Goal: Task Accomplishment & Management: Use online tool/utility

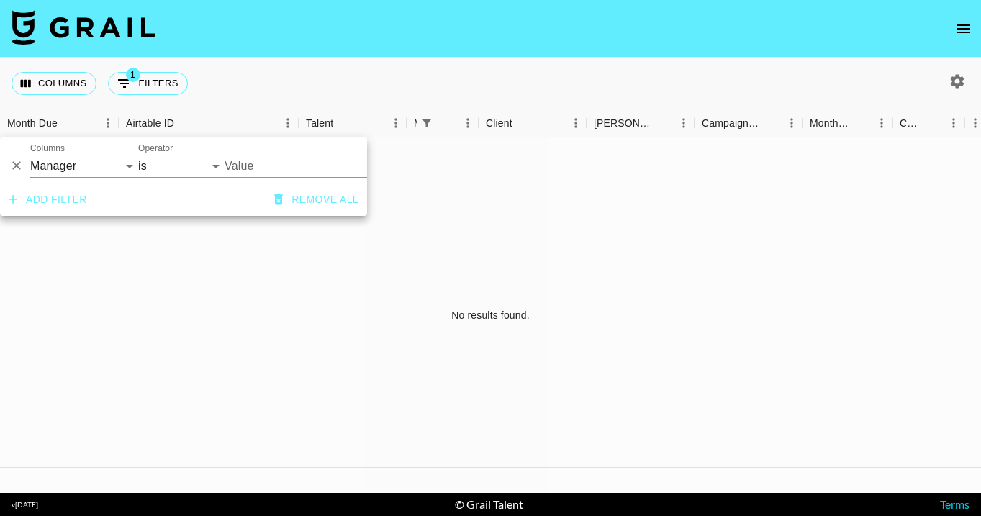
select select "managerIds"
type input "[PERSON_NAME][EMAIL_ADDRESS][DOMAIN_NAME]"
click at [324, 165] on input "[PERSON_NAME][EMAIL_ADDRESS][DOMAIN_NAME]" at bounding box center [313, 166] width 176 height 22
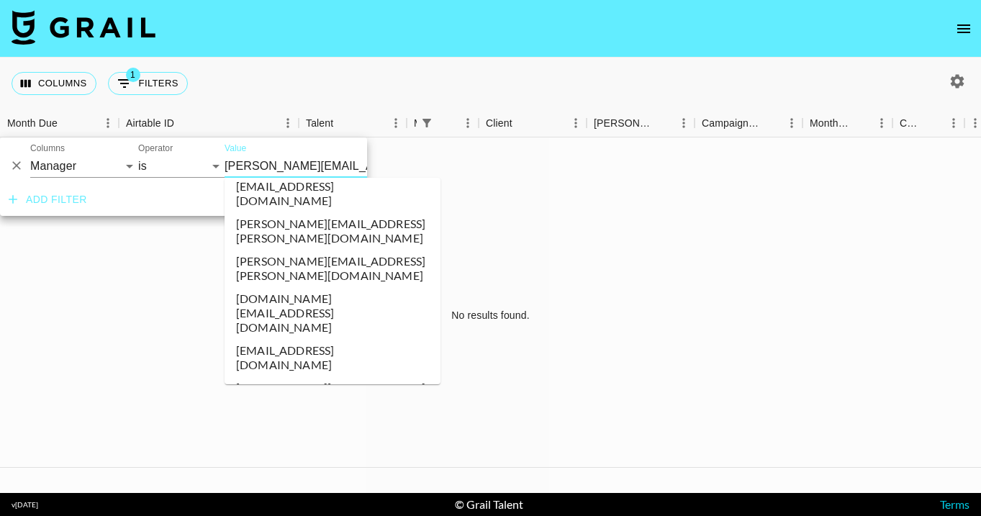
scroll to position [1414, 0]
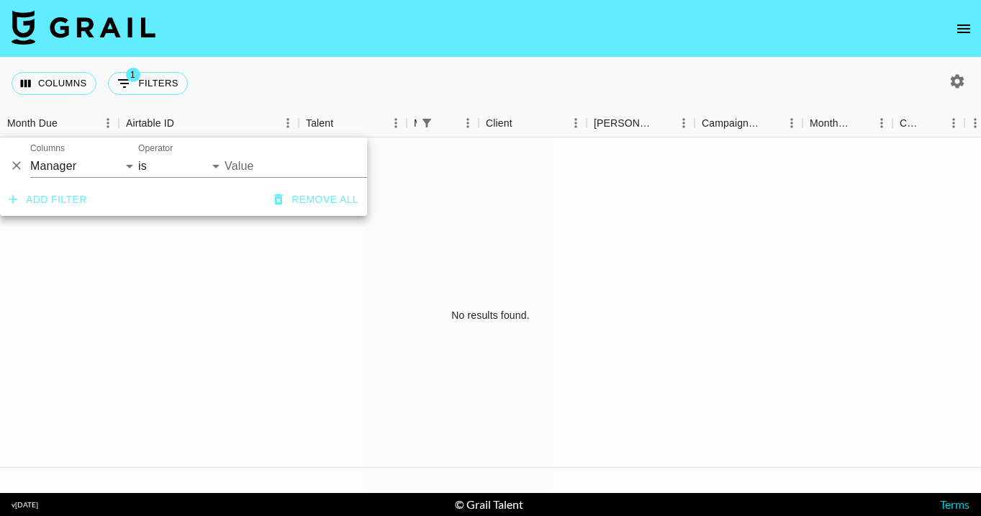
type input "[EMAIL_ADDRESS][DOMAIN_NAME]"
click at [558, 68] on div "Columns 1 Filters + Booking" at bounding box center [490, 84] width 981 height 52
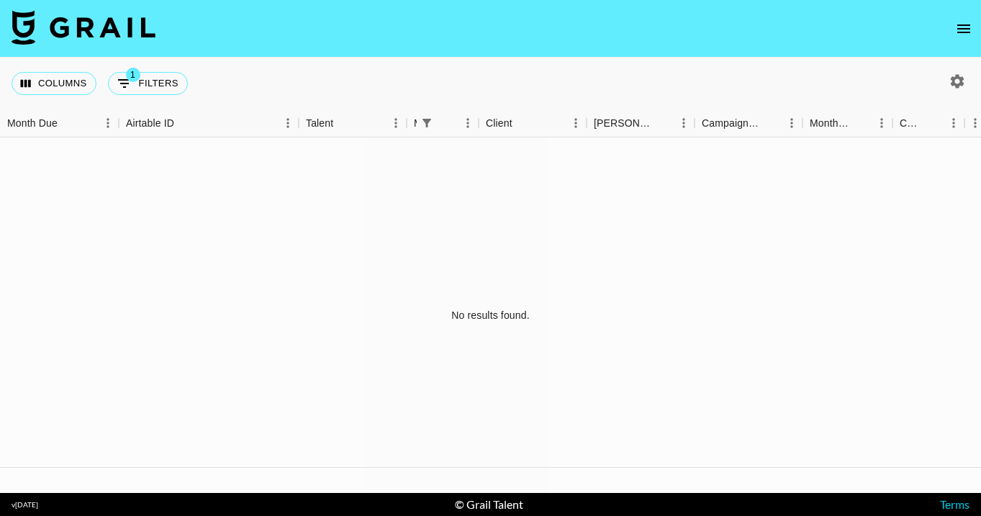
click at [969, 81] on div at bounding box center [954, 81] width 53 height 24
click at [961, 80] on icon "button" at bounding box center [958, 81] width 14 height 14
select select "[DATE]"
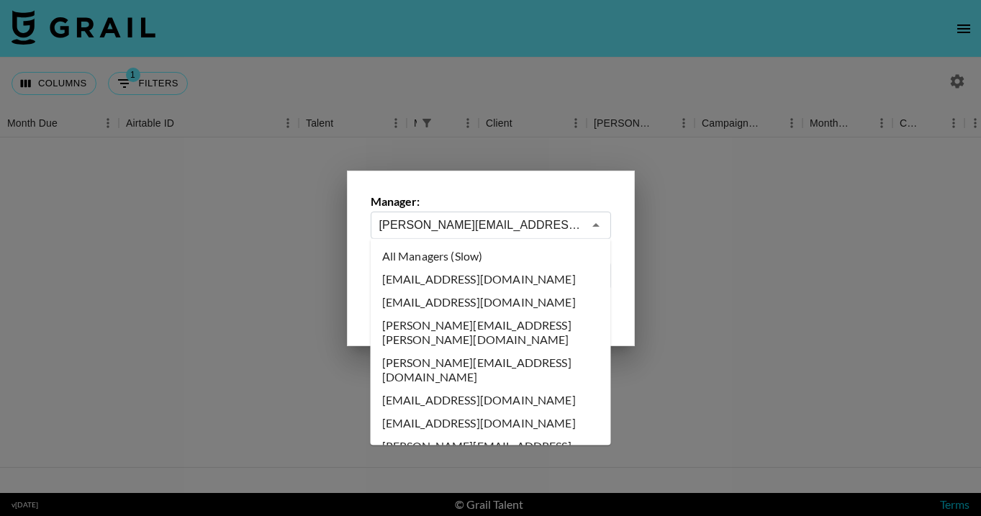
click at [527, 227] on input "[PERSON_NAME][EMAIL_ADDRESS][DOMAIN_NAME]" at bounding box center [481, 225] width 204 height 17
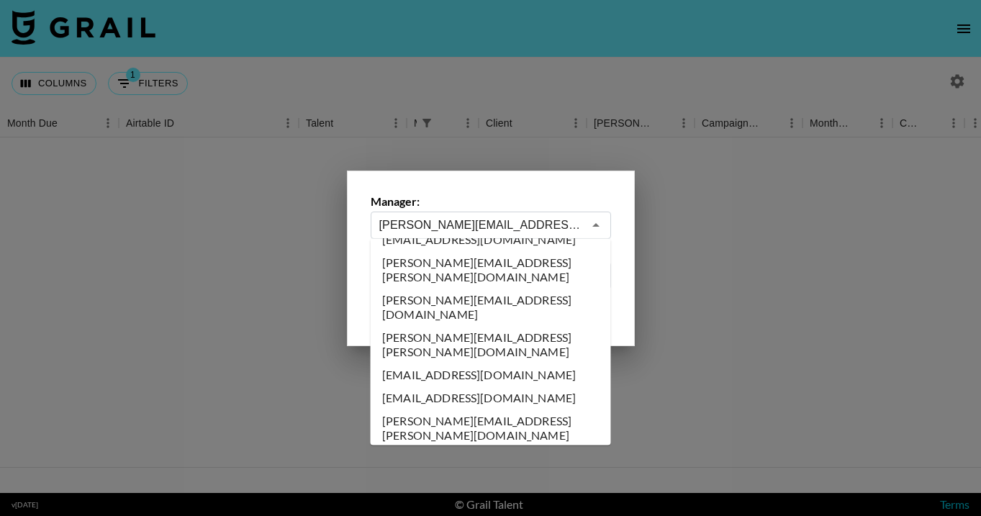
scroll to position [1443, 0]
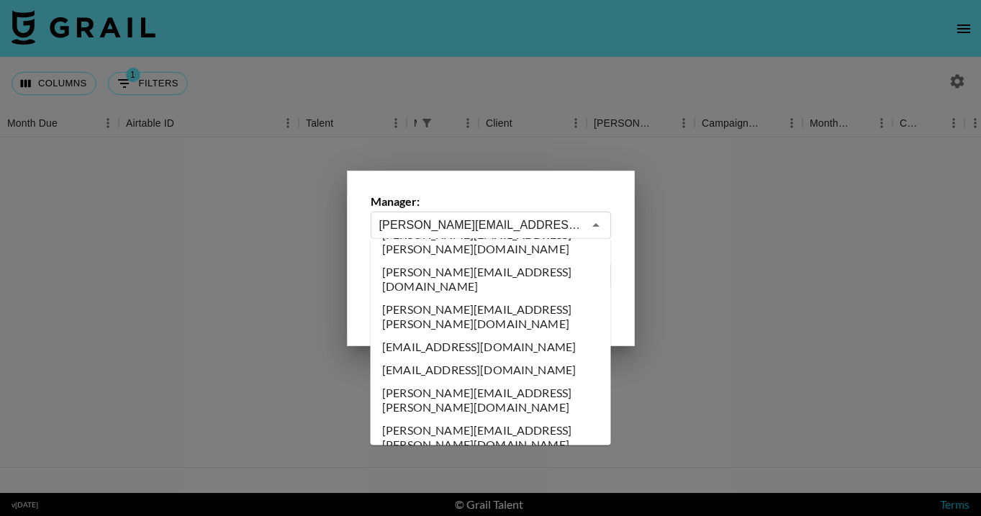
type input "[EMAIL_ADDRESS][DOMAIN_NAME]"
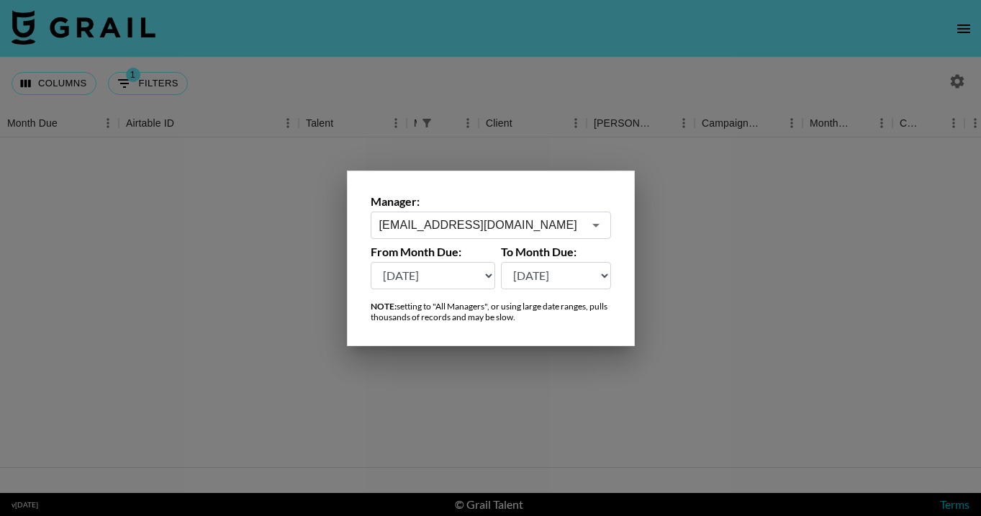
click at [464, 63] on div at bounding box center [490, 258] width 981 height 516
click at [464, 63] on div "Columns 1 Filters + Booking" at bounding box center [490, 84] width 981 height 52
click at [458, 71] on div "Columns 1 Filters + Booking" at bounding box center [490, 84] width 981 height 52
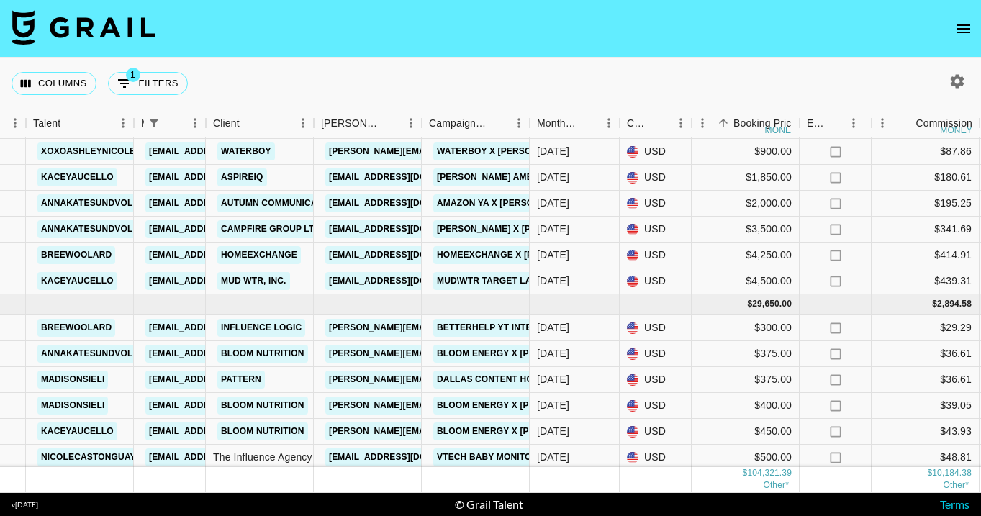
scroll to position [338, 273]
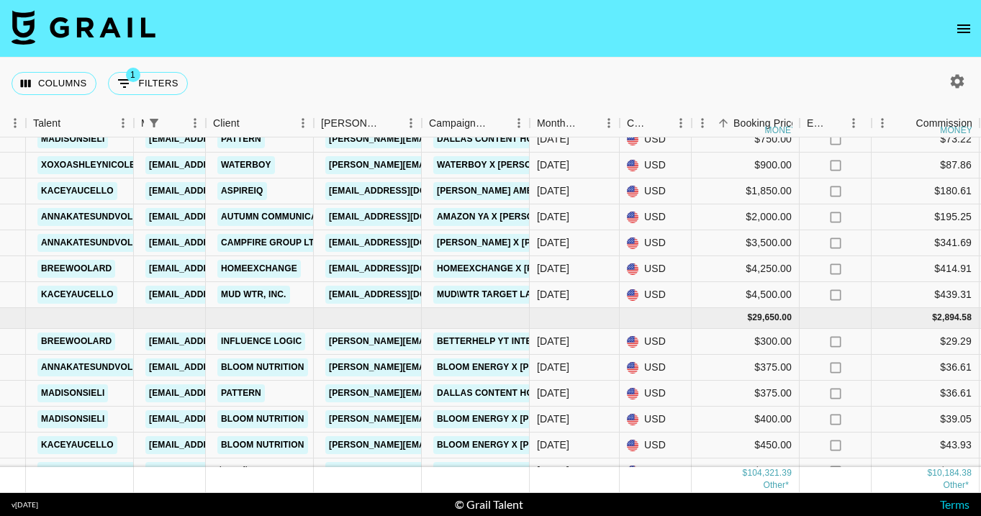
click at [579, 79] on div "Columns 1 Filters + Booking" at bounding box center [490, 84] width 981 height 52
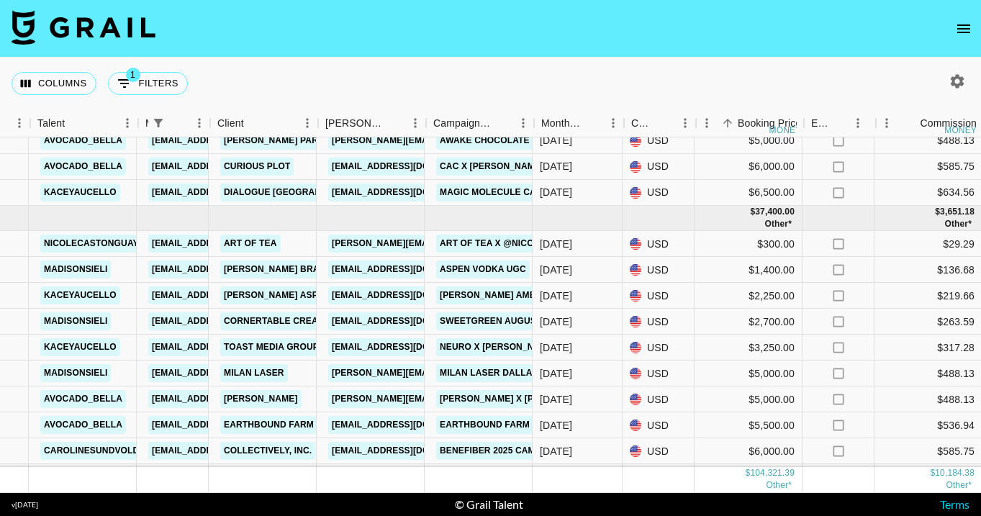
scroll to position [849, 268]
